Goal: Communication & Community: Answer question/provide support

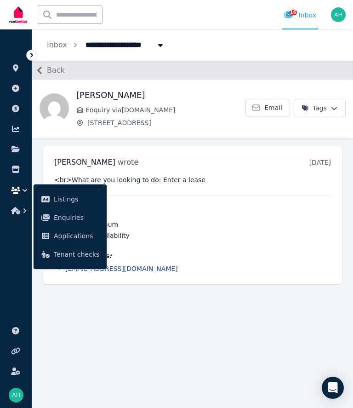
click at [148, 245] on div "<br>What are you looking to do: Enter a lease Interested in: Price per annum Pr…" at bounding box center [192, 224] width 277 height 98
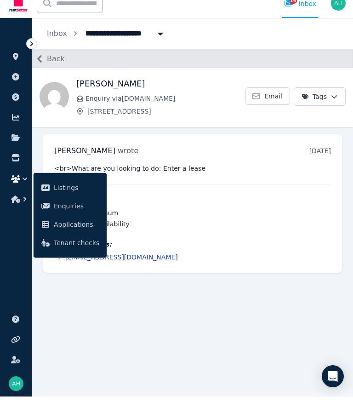
scroll to position [42, 0]
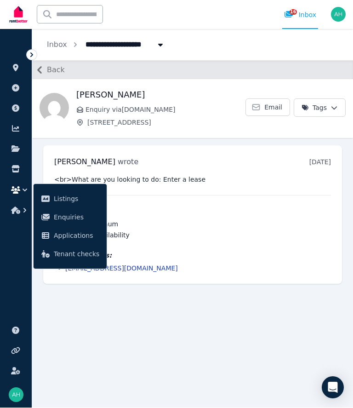
click at [117, 265] on link "beejnestor@gmail.com" at bounding box center [121, 268] width 113 height 7
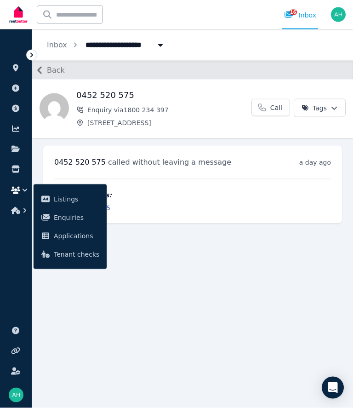
scroll to position [42, 0]
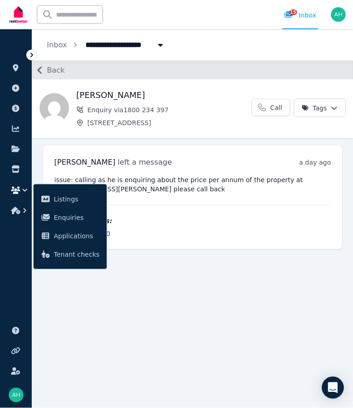
scroll to position [42, 0]
